Goal: Download file/media

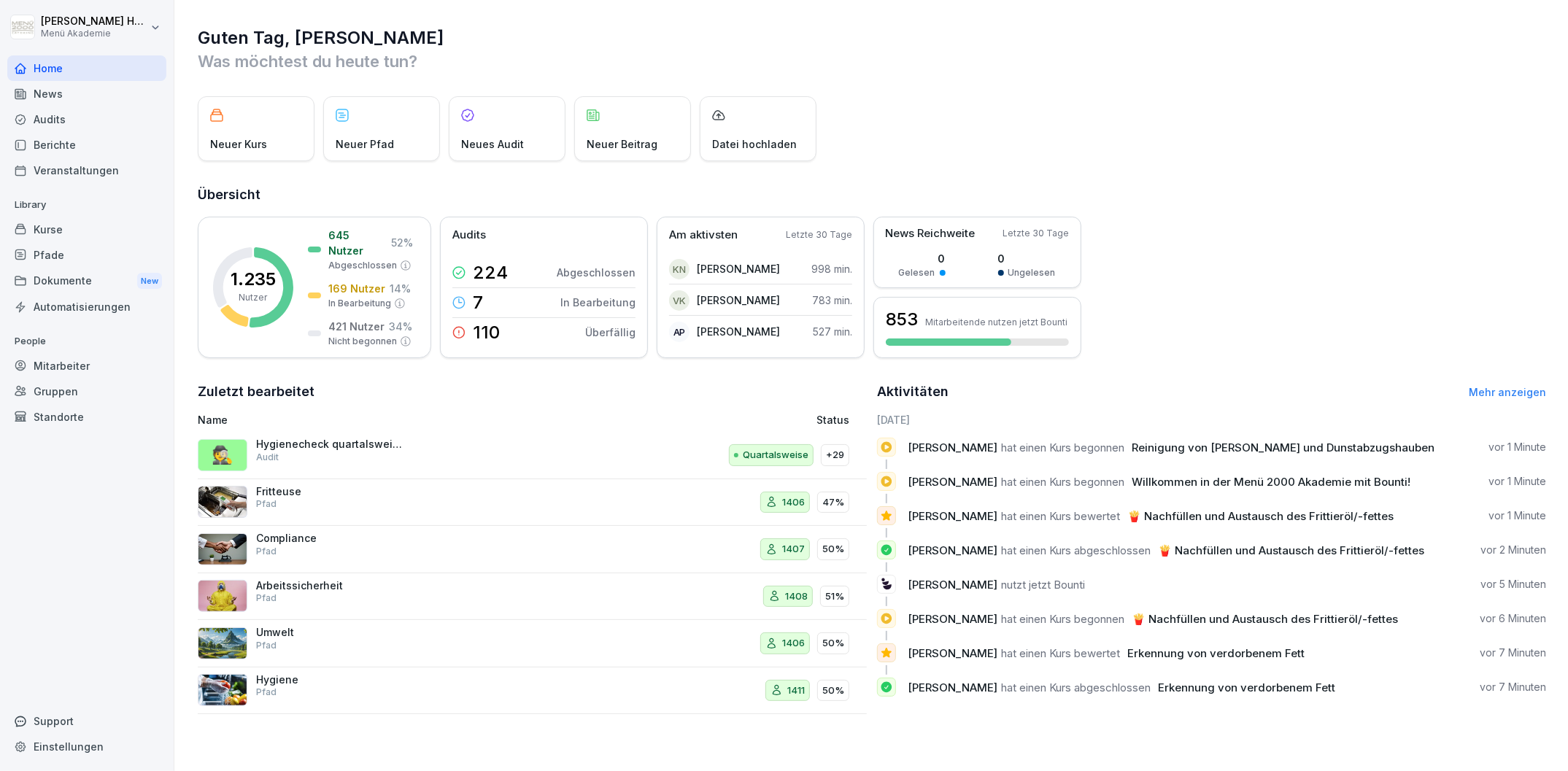
click at [59, 113] on div "Audits" at bounding box center [87, 119] width 159 height 25
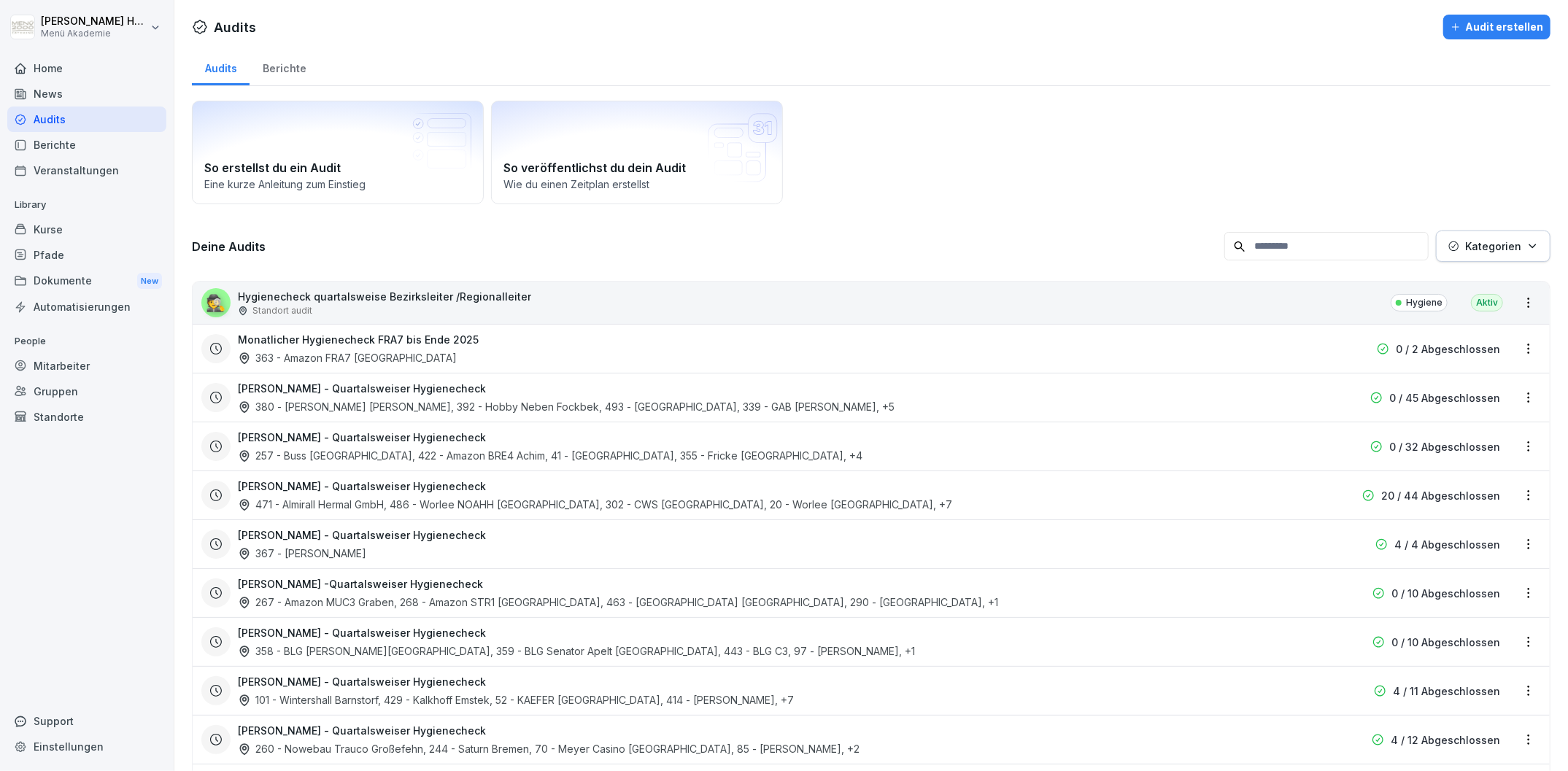
click at [287, 69] on div "Berichte" at bounding box center [284, 66] width 69 height 37
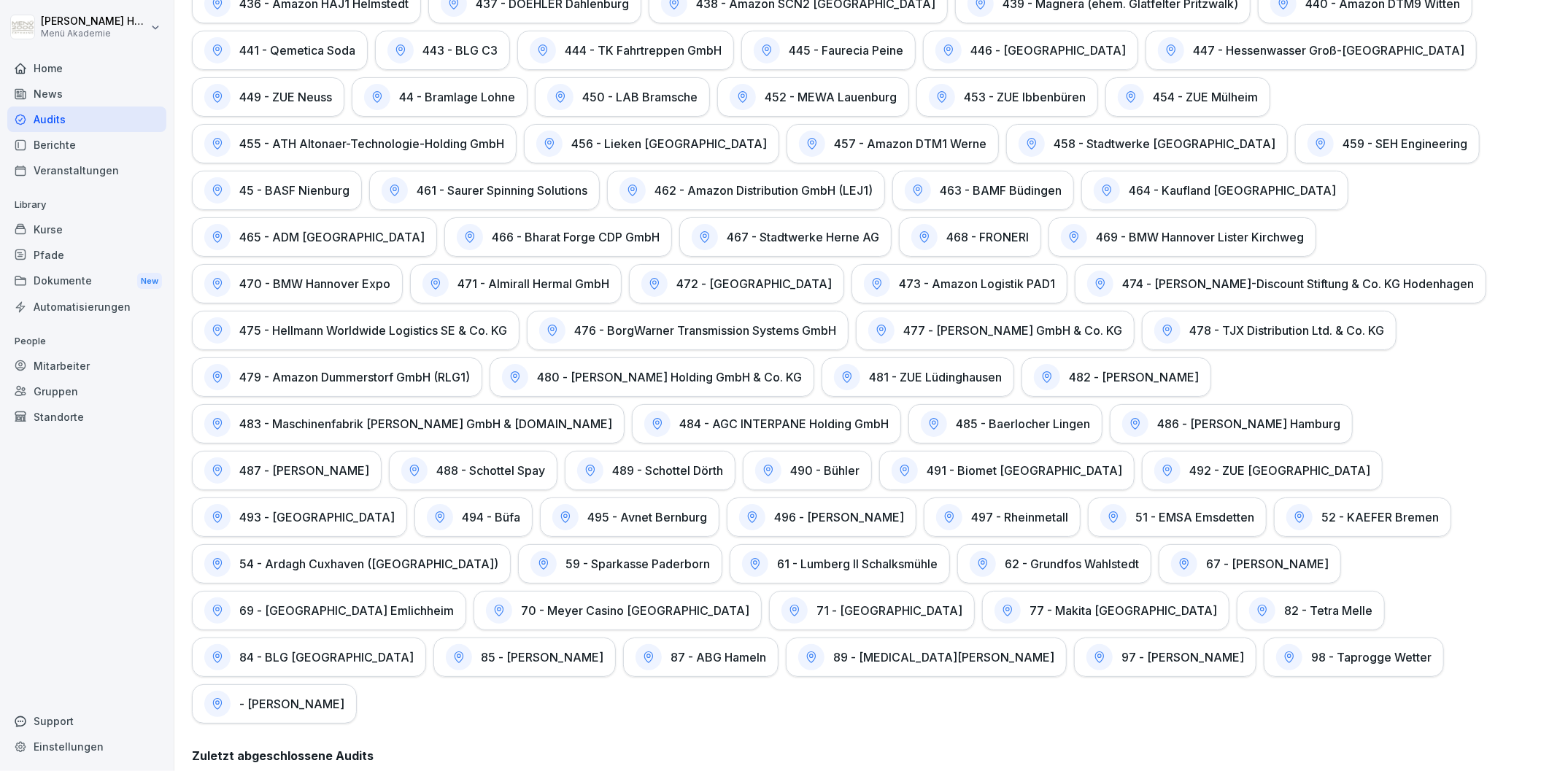
scroll to position [2167, 0]
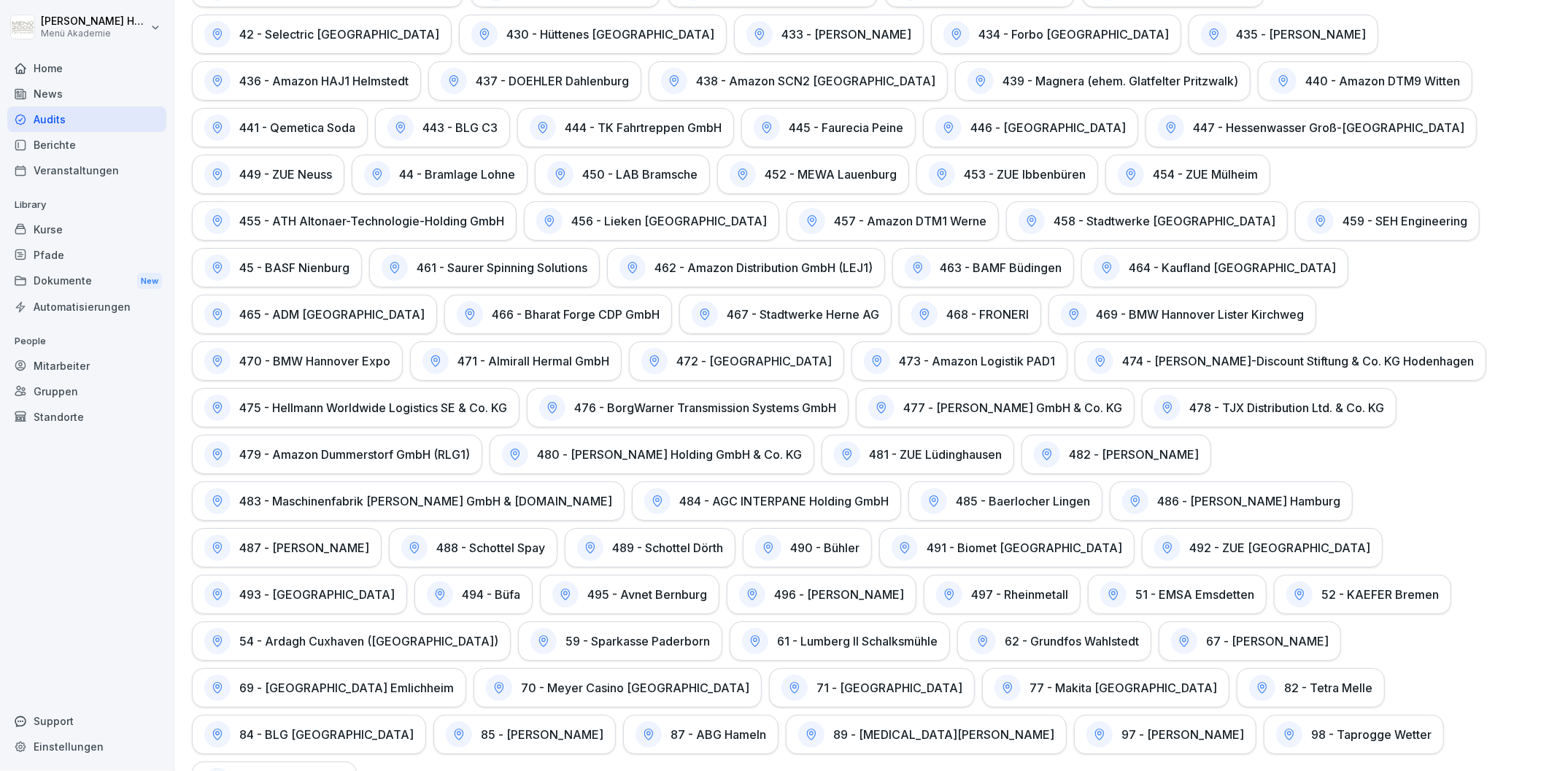
click at [587, 587] on h1 "495 - Avnet Bernburg" at bounding box center [647, 594] width 119 height 14
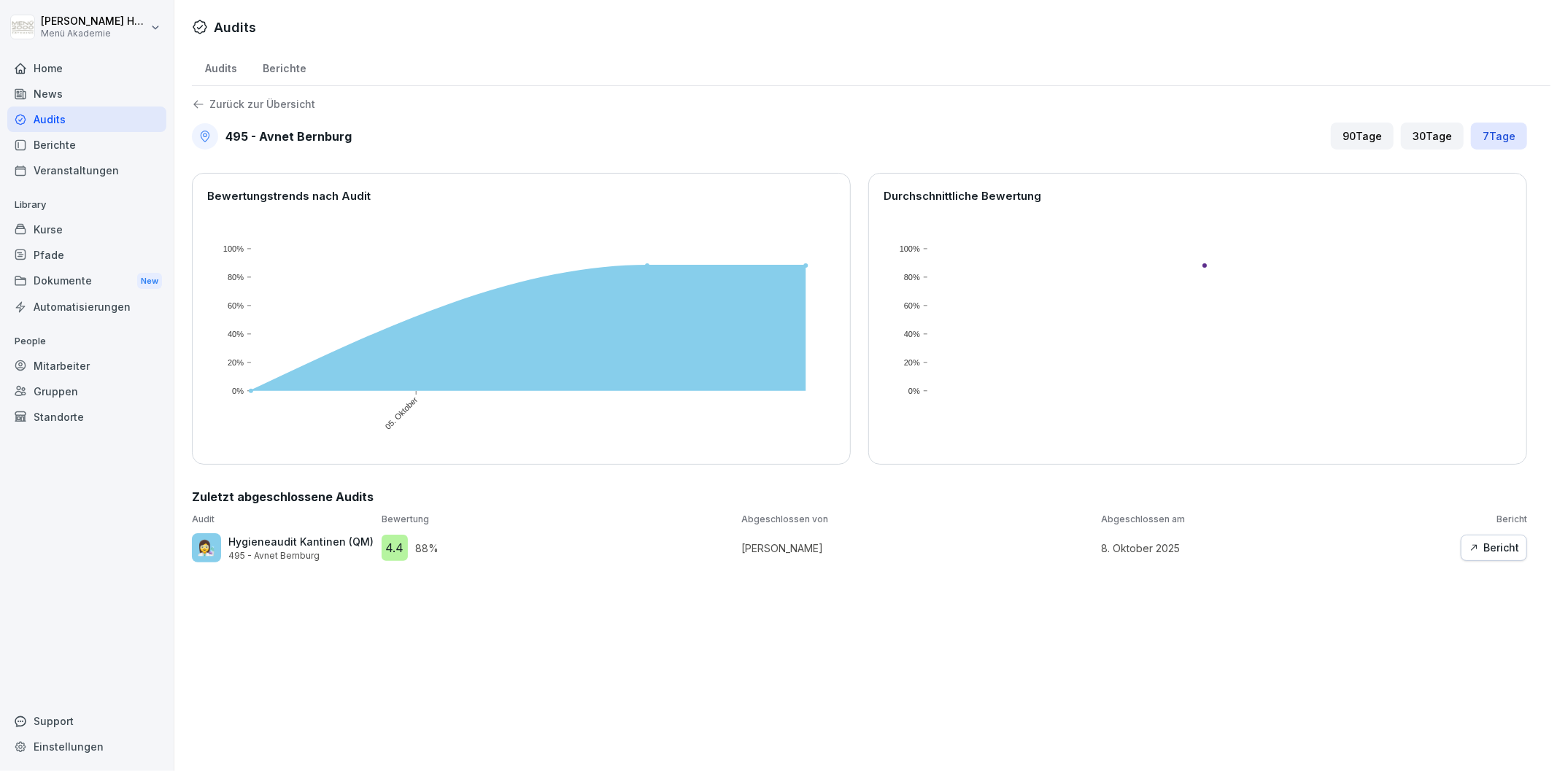
click at [1476, 546] on icon "button" at bounding box center [1473, 547] width 6 height 6
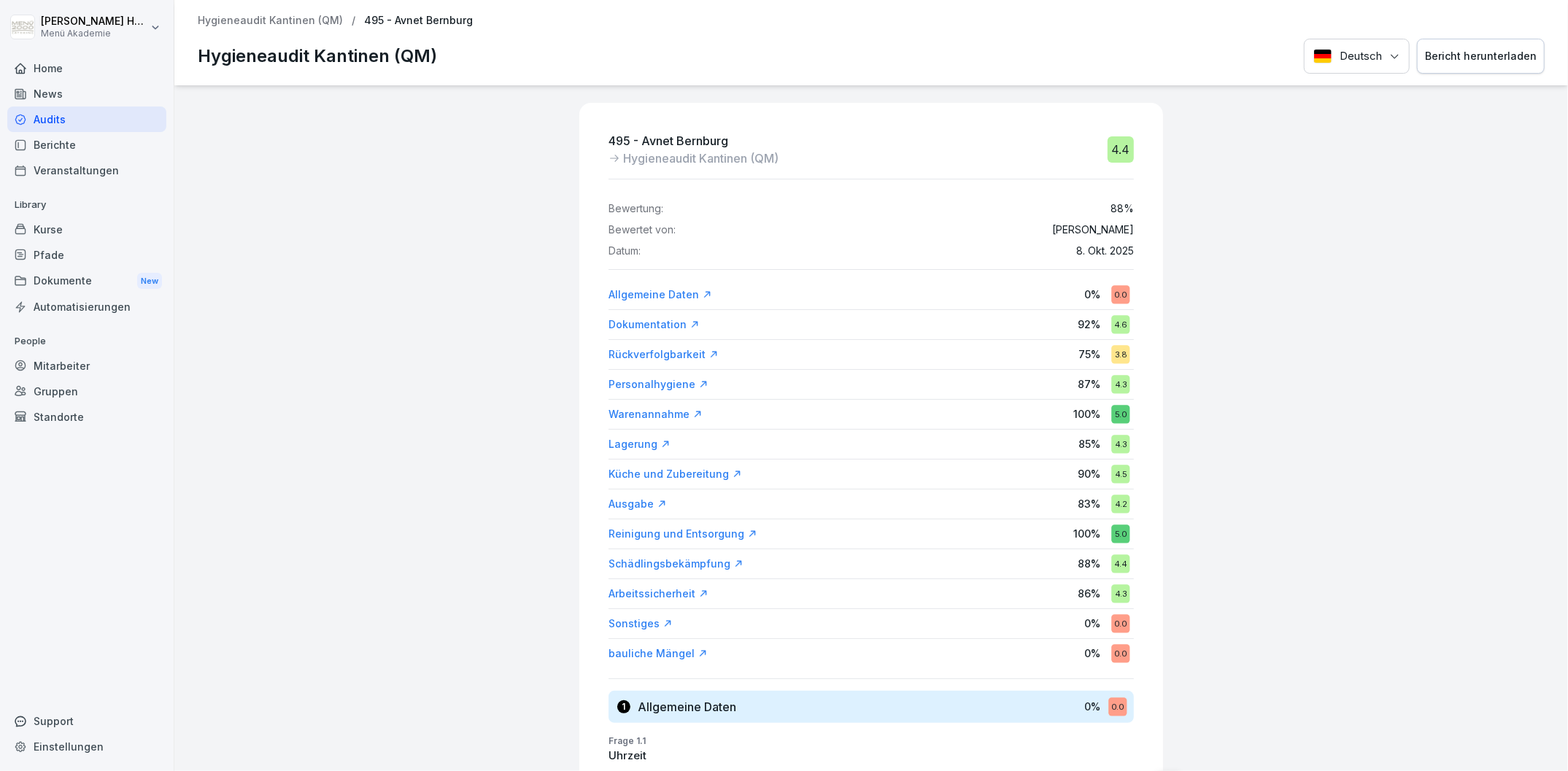
click at [1461, 58] on div "Bericht herunterladen" at bounding box center [1481, 55] width 112 height 16
